Goal: Transaction & Acquisition: Purchase product/service

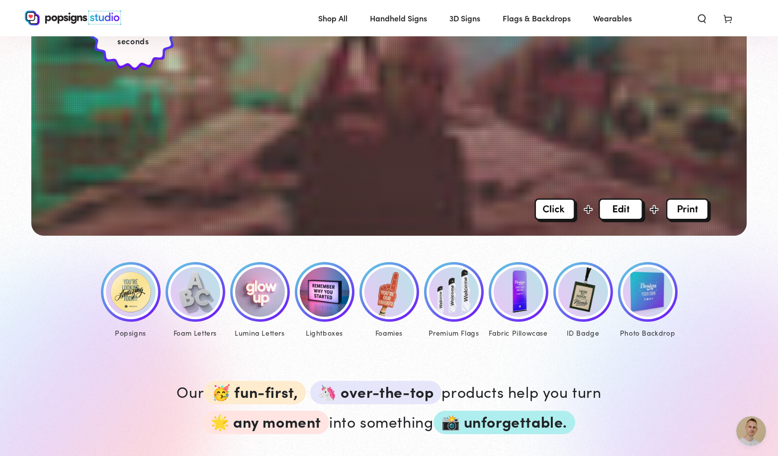
scroll to position [437, 0]
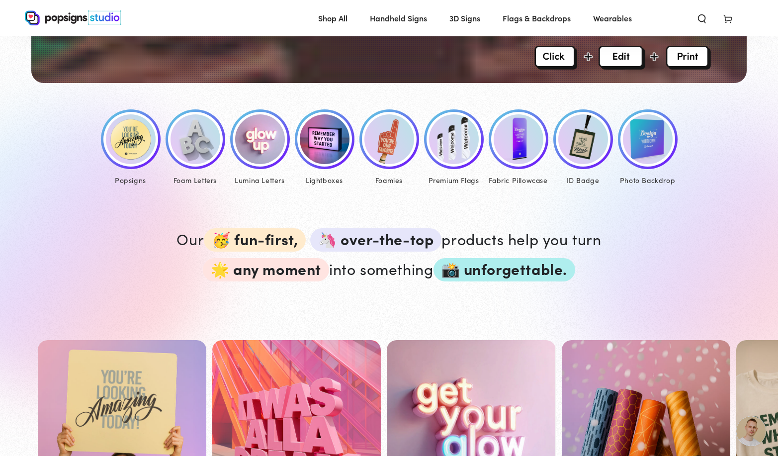
click at [391, 154] on img at bounding box center [390, 139] width 50 height 50
click at [457, 155] on img at bounding box center [454, 139] width 50 height 50
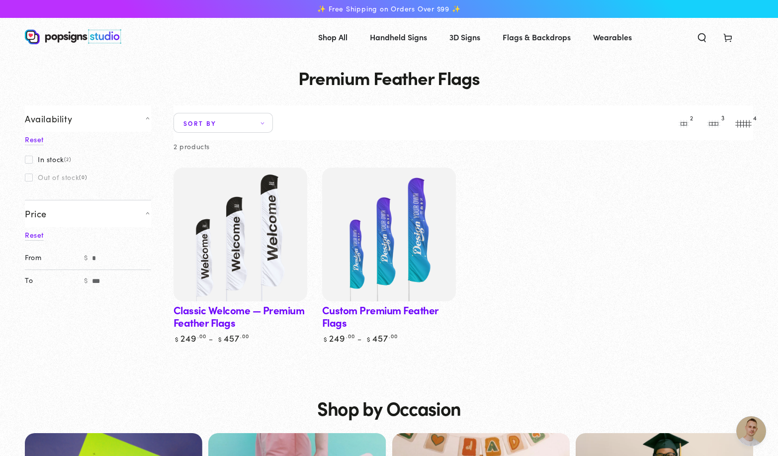
scroll to position [1, 0]
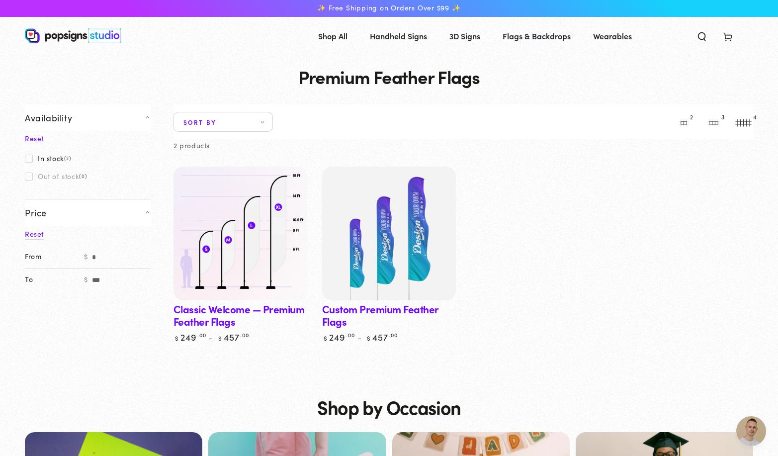
click at [266, 276] on img at bounding box center [241, 234] width 138 height 138
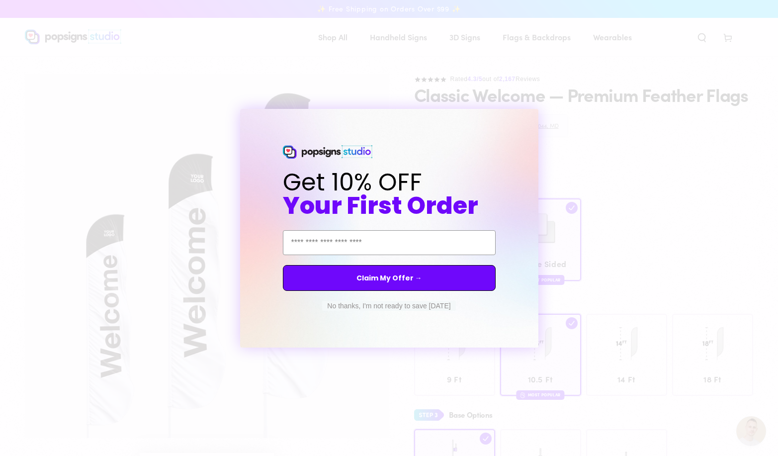
click at [540, 118] on circle "Close dialog" at bounding box center [539, 117] width 9 height 9
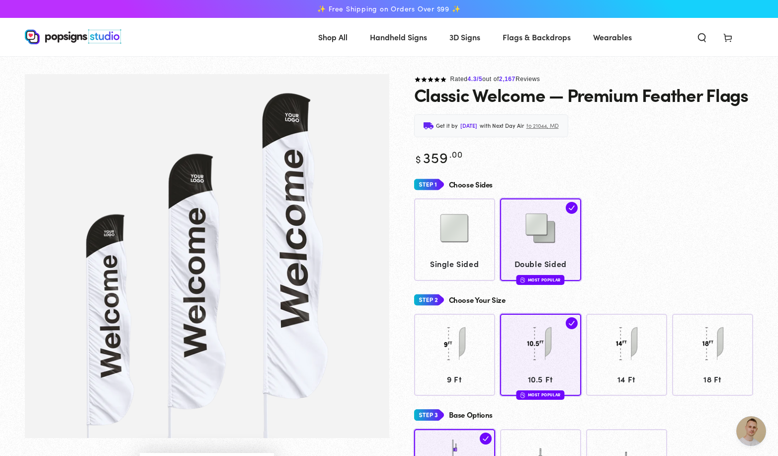
click at [82, 37] on img at bounding box center [73, 36] width 97 height 15
